Goal: Task Accomplishment & Management: Use online tool/utility

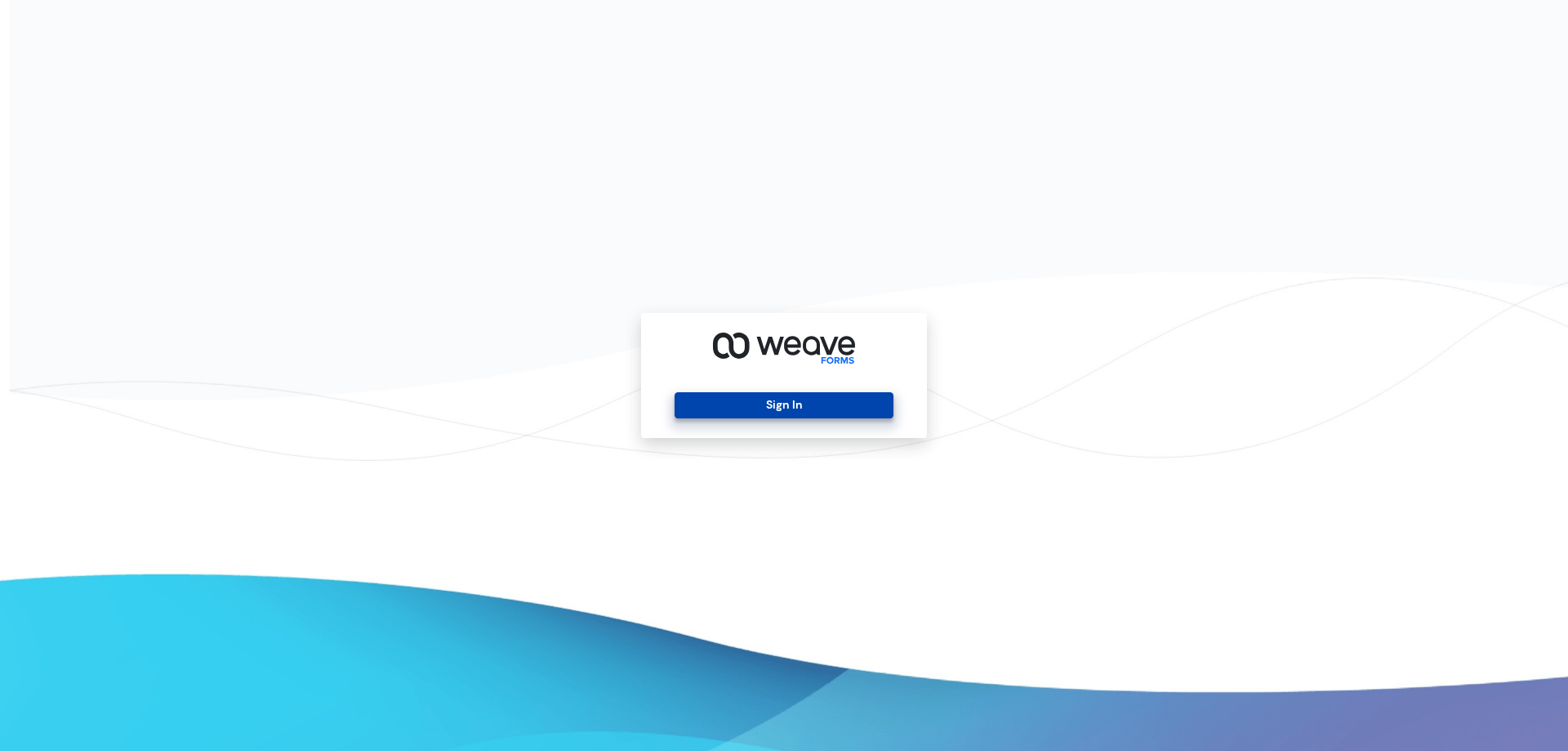
click at [793, 410] on button "Sign In" at bounding box center [784, 405] width 218 height 26
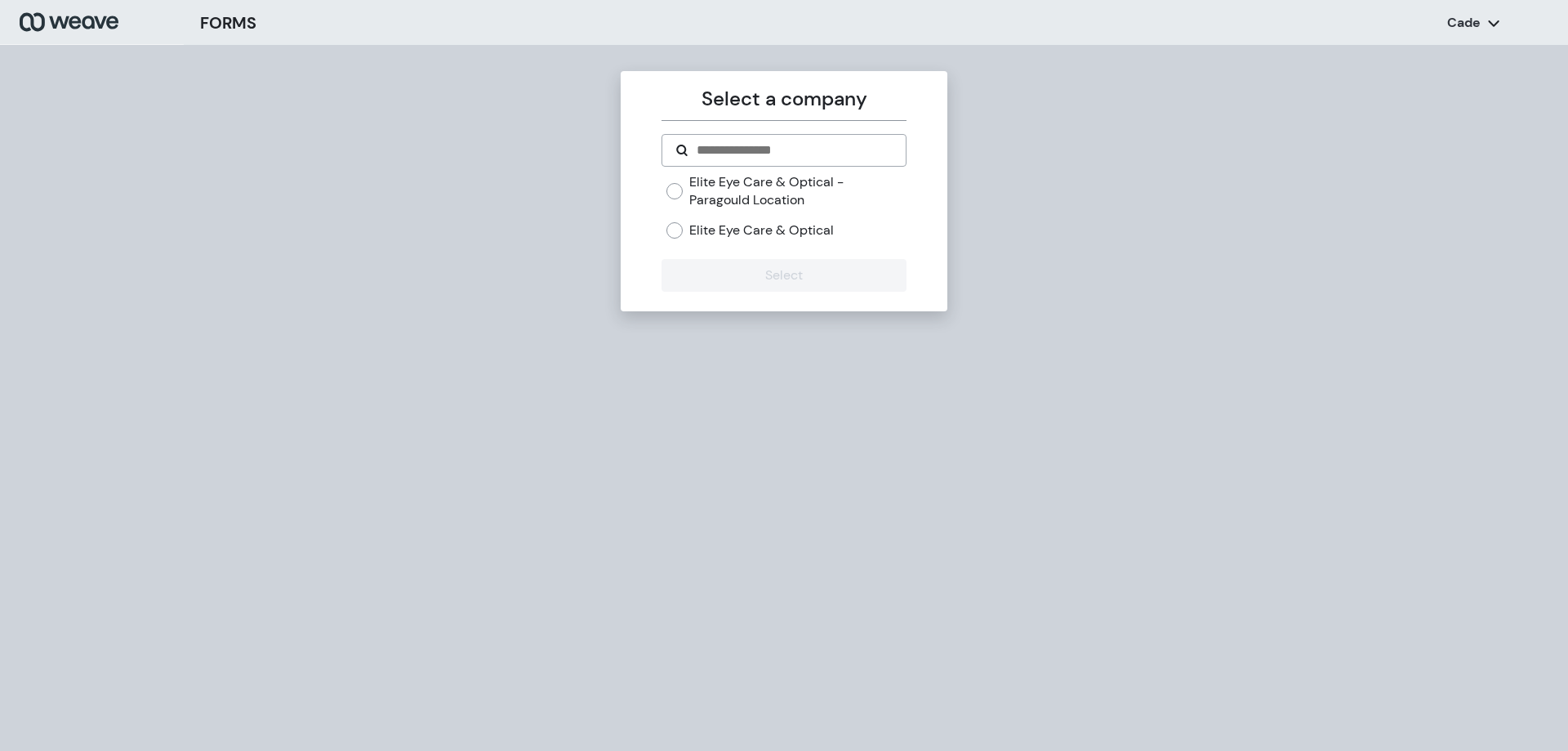
click at [703, 230] on label "Elite Eye Care & Optical" at bounding box center [761, 230] width 145 height 18
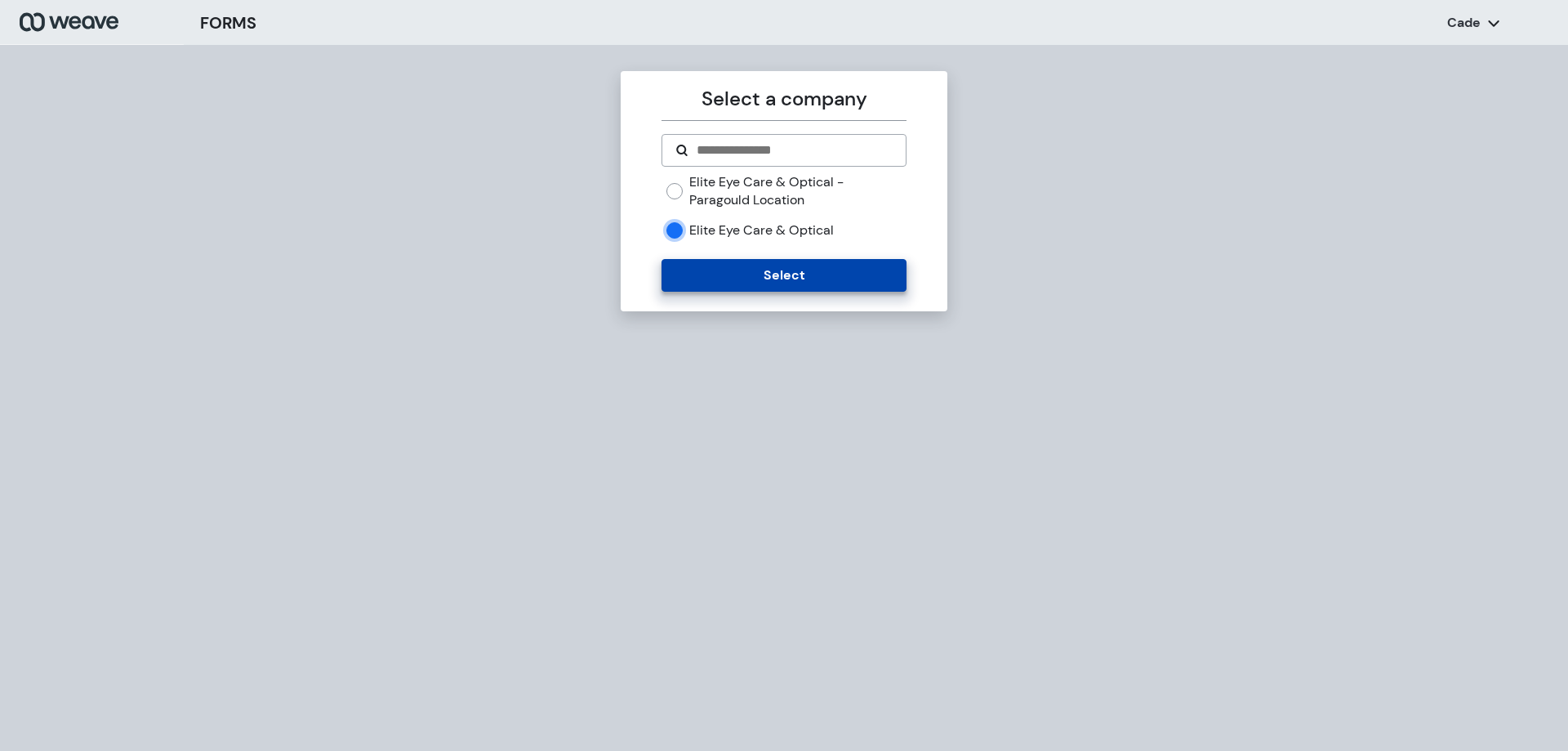
click at [718, 259] on button "Select" at bounding box center [784, 275] width 244 height 33
